Goal: Go to known website: Go to known website

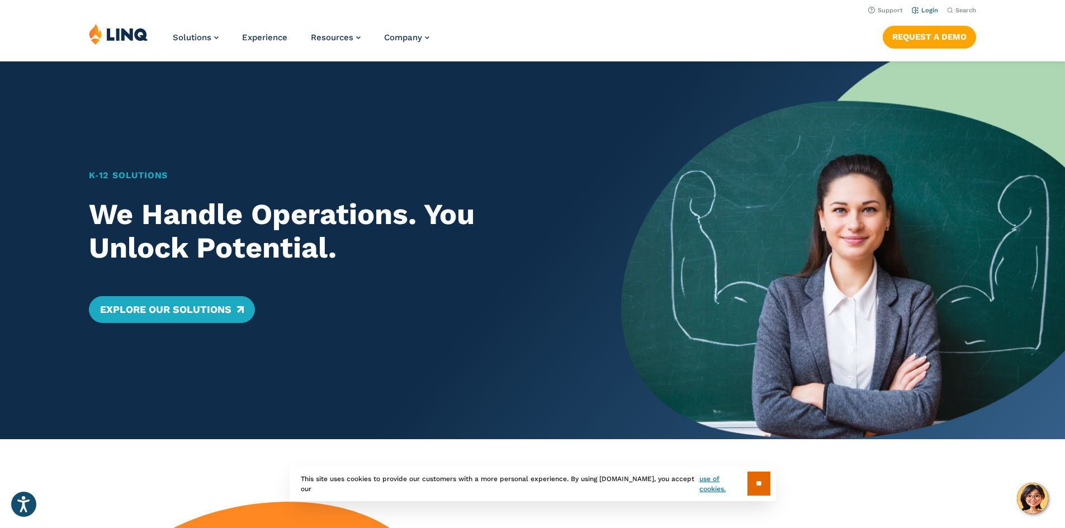
click at [919, 6] on li "Login" at bounding box center [925, 9] width 26 height 12
click at [918, 13] on link "Login" at bounding box center [925, 10] width 26 height 7
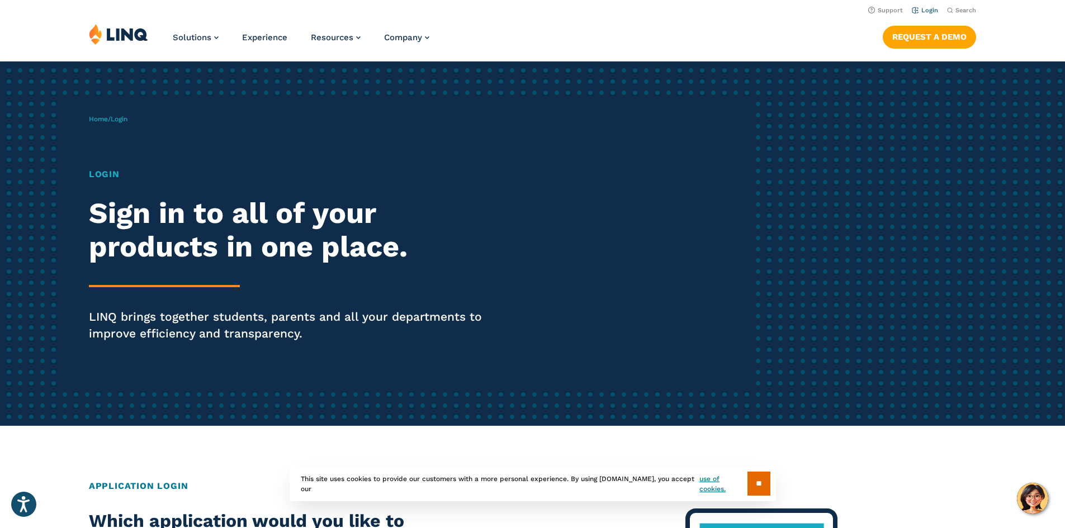
click at [927, 8] on link "Login" at bounding box center [925, 10] width 26 height 7
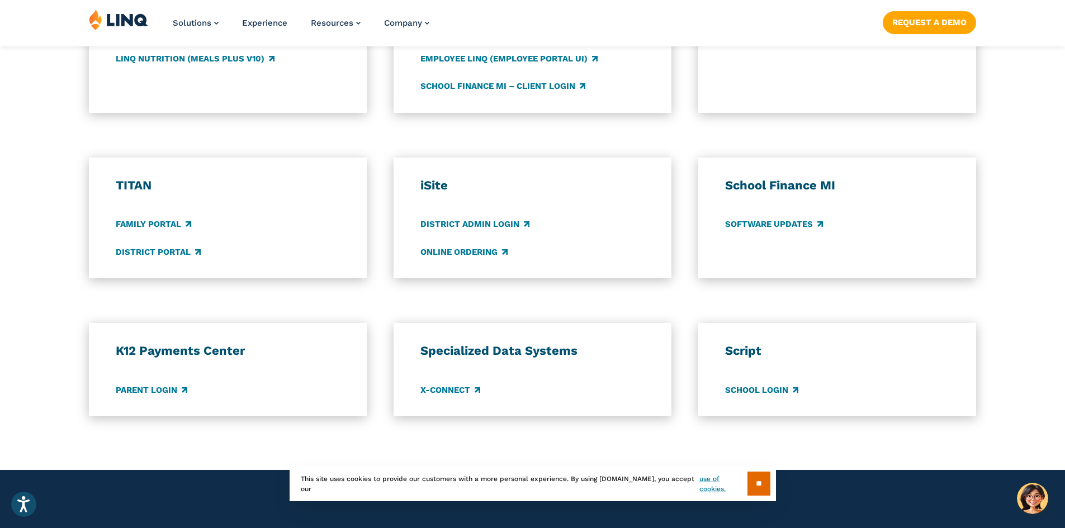
scroll to position [783, 0]
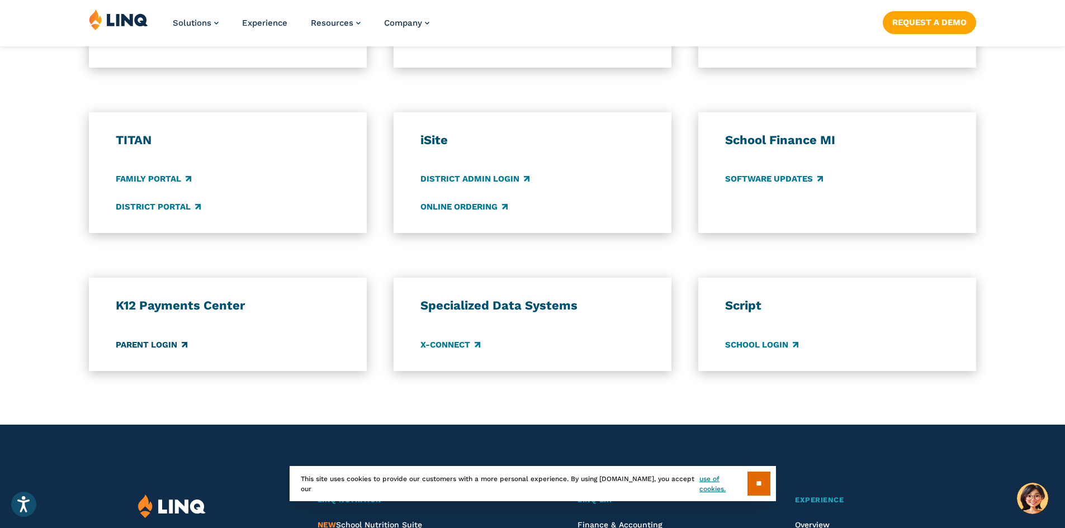
click at [167, 344] on link "Parent Login" at bounding box center [152, 345] width 72 height 12
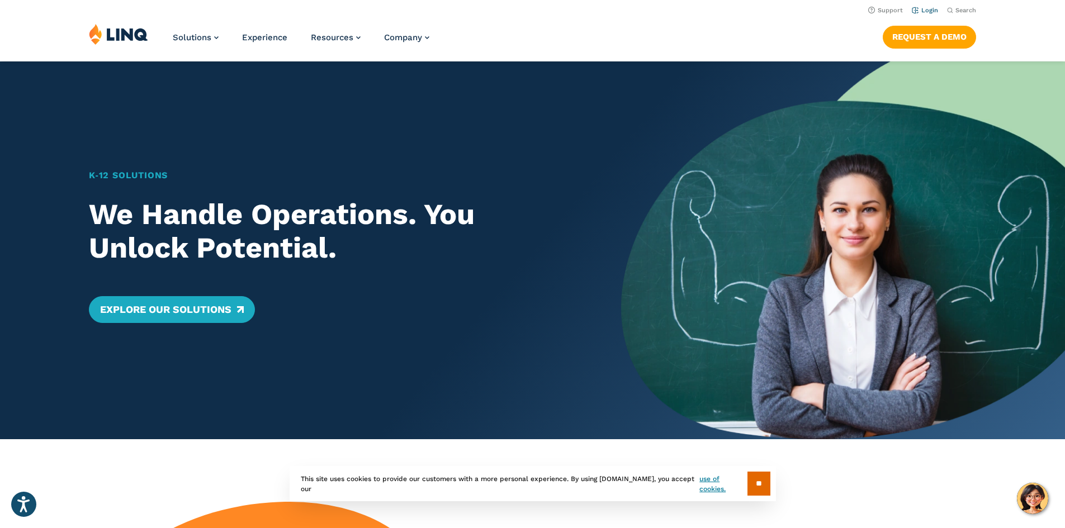
click at [920, 9] on link "Login" at bounding box center [925, 10] width 26 height 7
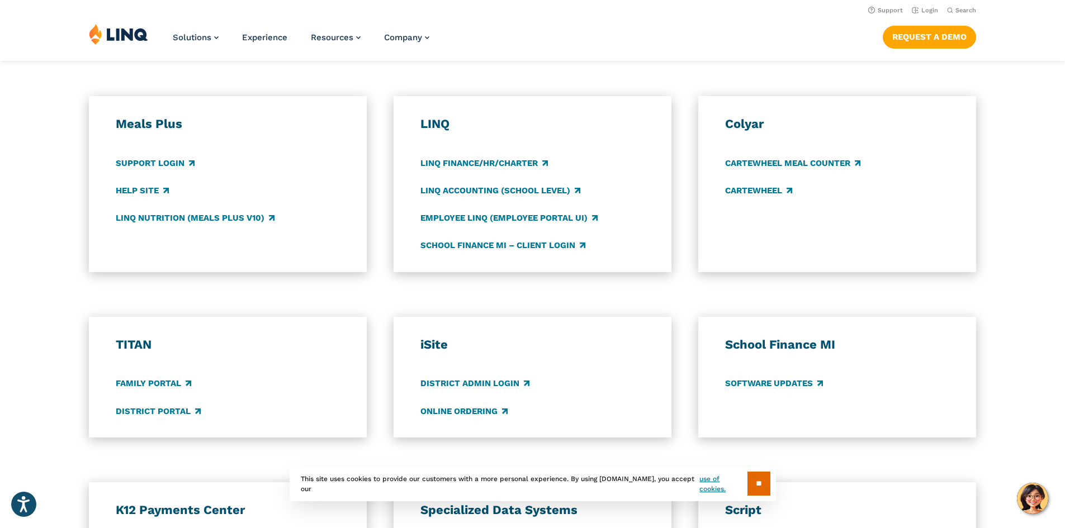
scroll to position [559, 0]
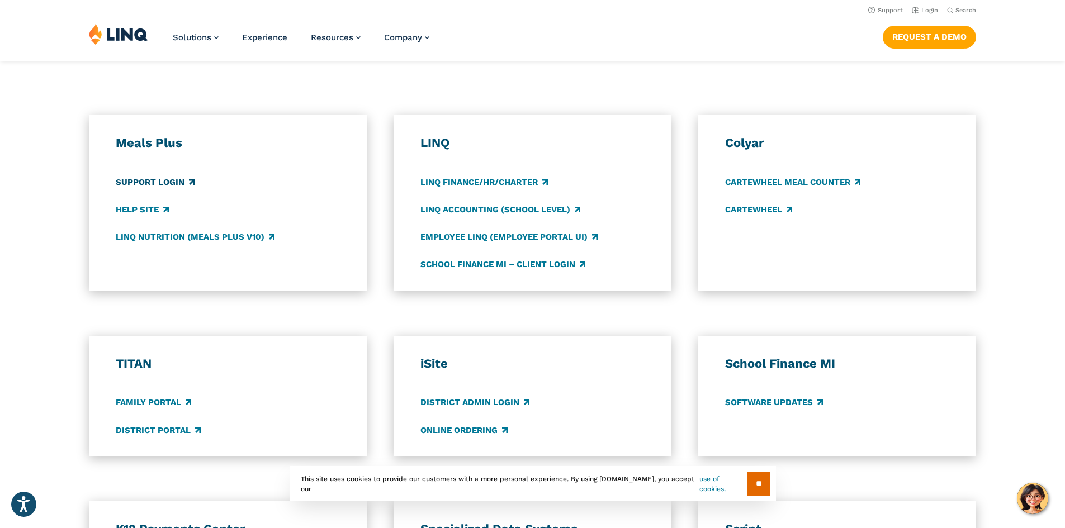
click at [169, 188] on link "Support Login" at bounding box center [155, 182] width 79 height 12
